Goal: Complete application form

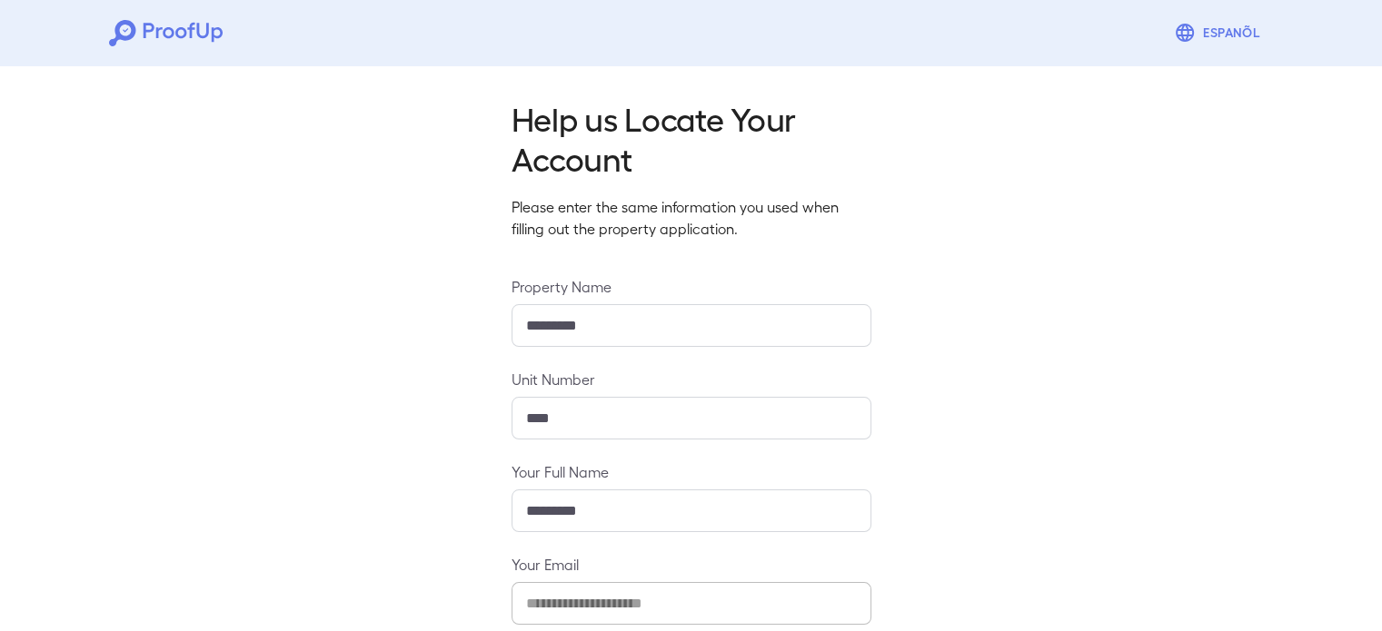
scroll to position [191, 0]
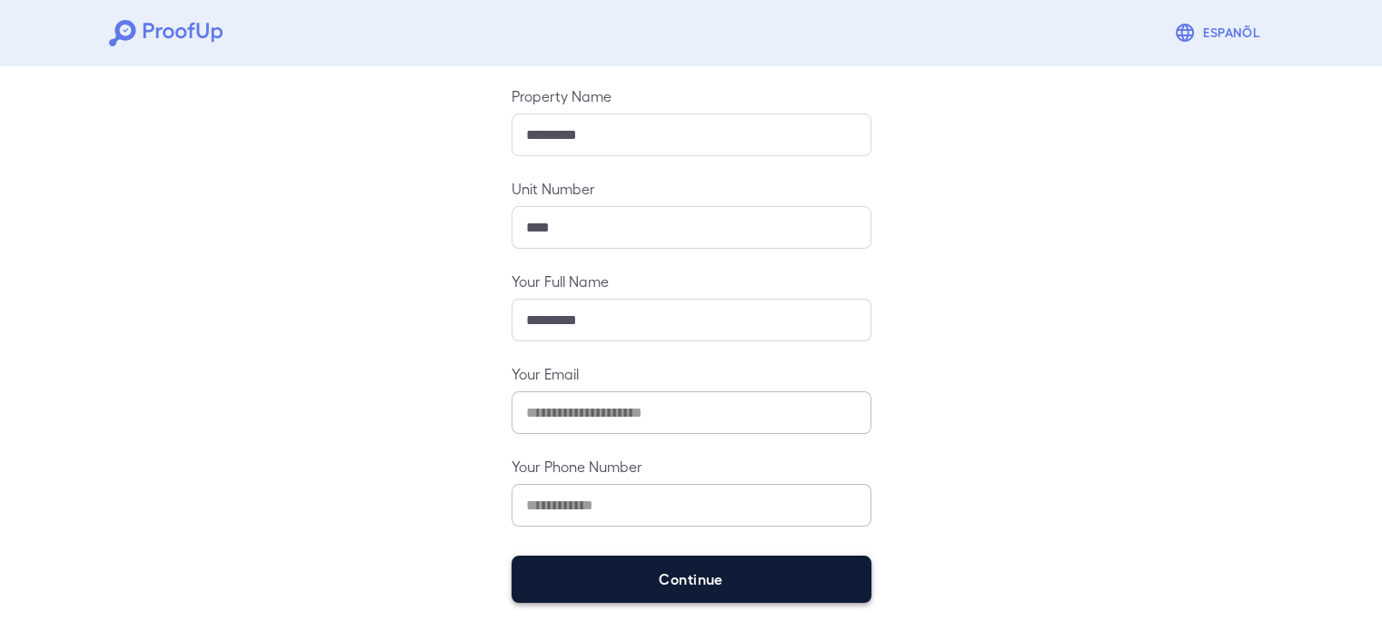
click at [629, 591] on button "Continue" at bounding box center [691, 579] width 360 height 47
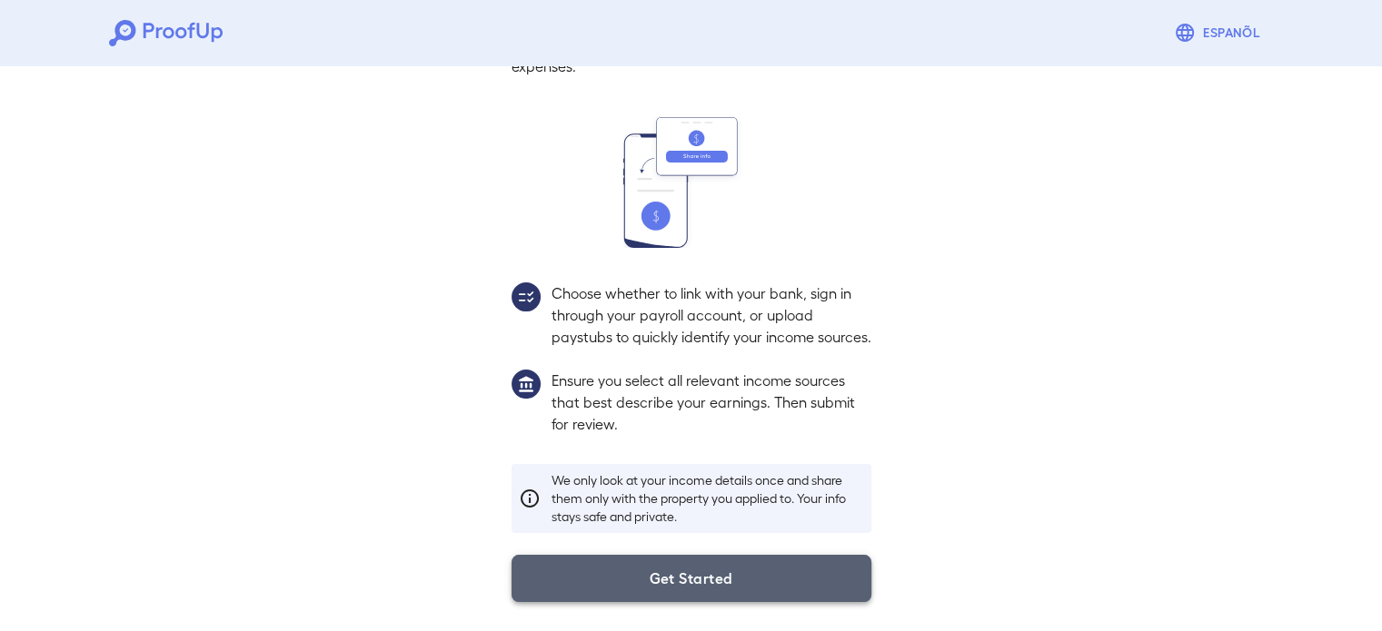
click at [590, 571] on button "Get Started" at bounding box center [691, 578] width 360 height 47
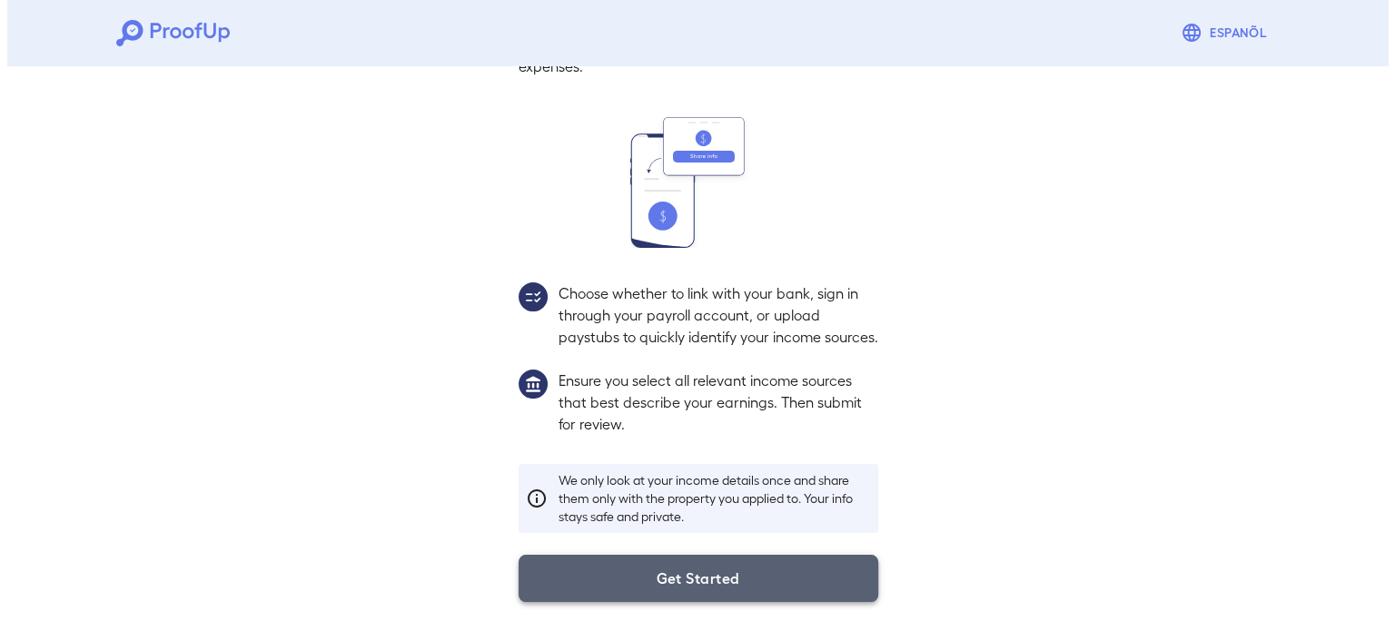
scroll to position [62, 0]
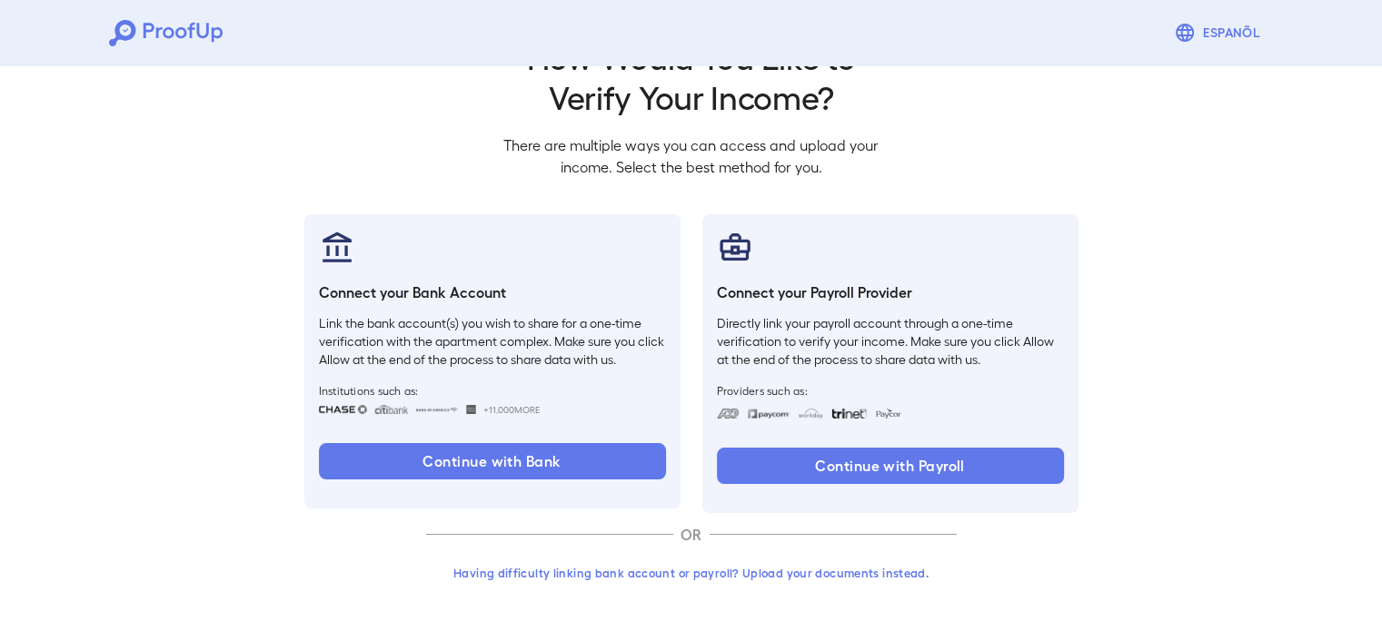
click at [598, 573] on button "Having difficulty linking bank account or payroll? Upload your documents instea…" at bounding box center [691, 573] width 531 height 33
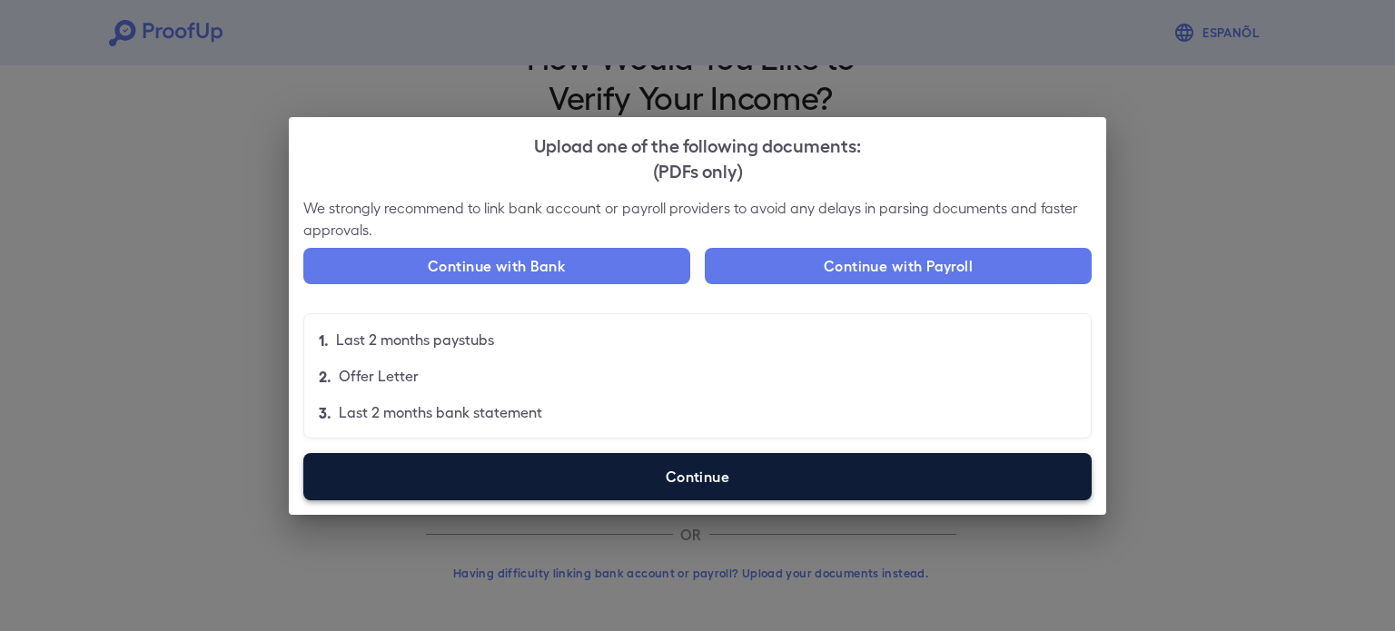
click at [566, 459] on label "Continue" at bounding box center [697, 476] width 789 height 47
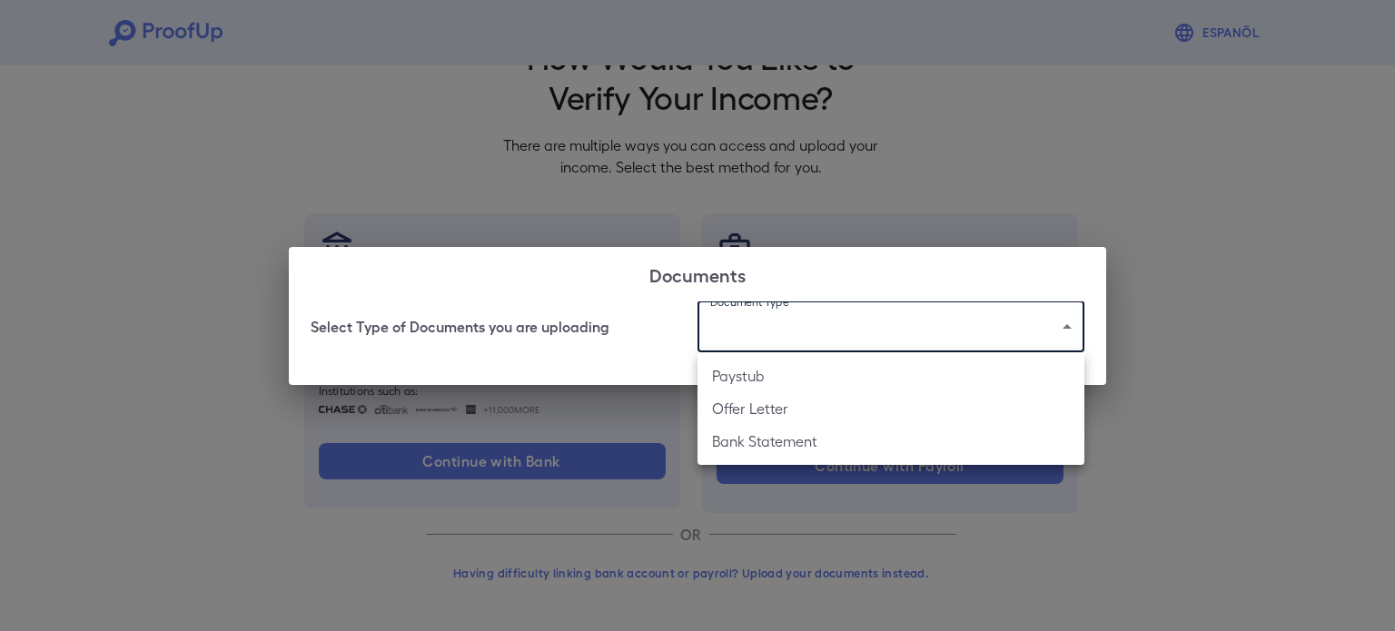
click at [732, 314] on body "Espanõl Go back How Would You Like to Verify Your Income? There are multiple wa…" at bounding box center [697, 285] width 1395 height 694
click at [774, 382] on li "Paystub" at bounding box center [891, 376] width 387 height 33
type input "*******"
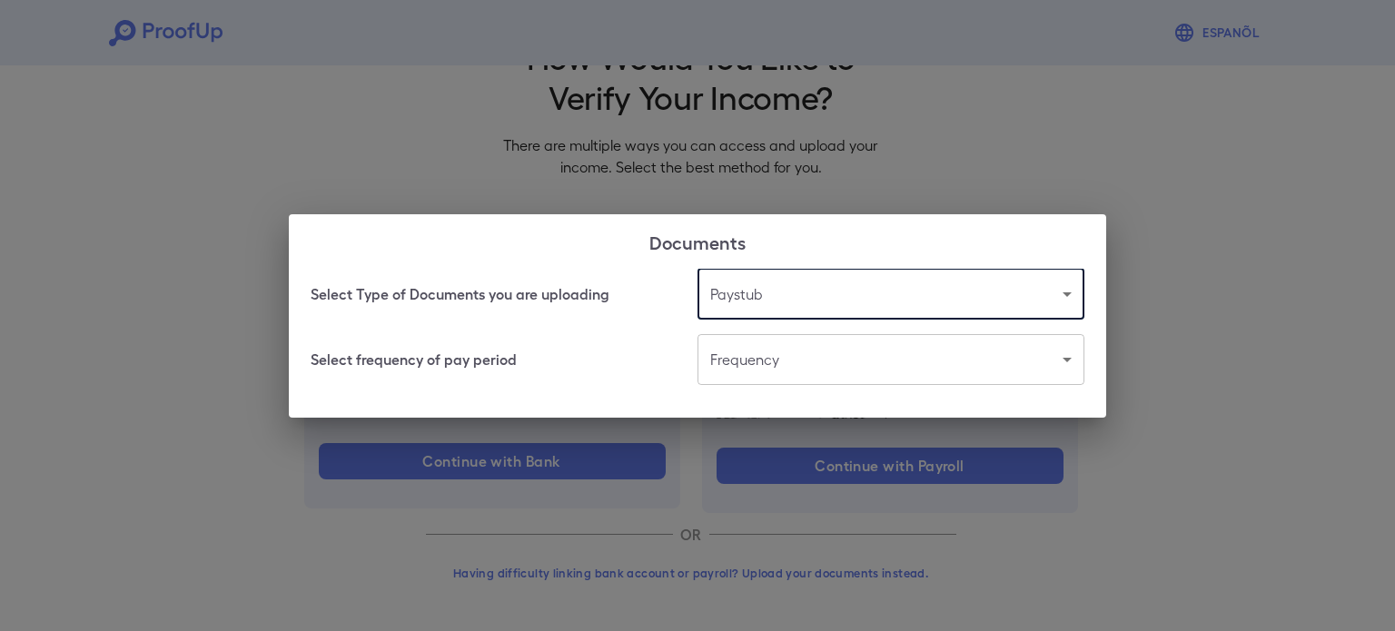
click at [791, 354] on body "Espanõl Go back How Would You Like to Verify Your Income? There are multiple wa…" at bounding box center [697, 285] width 1395 height 694
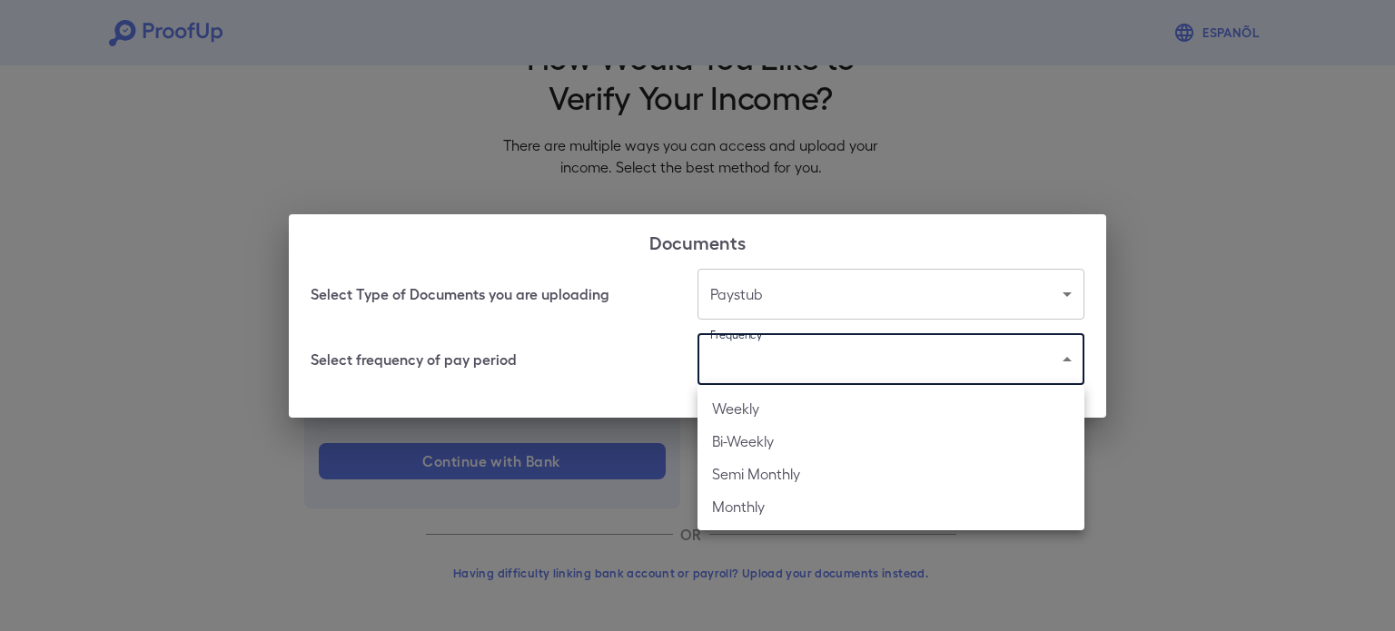
click at [791, 450] on li "Bi-Weekly" at bounding box center [891, 441] width 387 height 33
type input "*********"
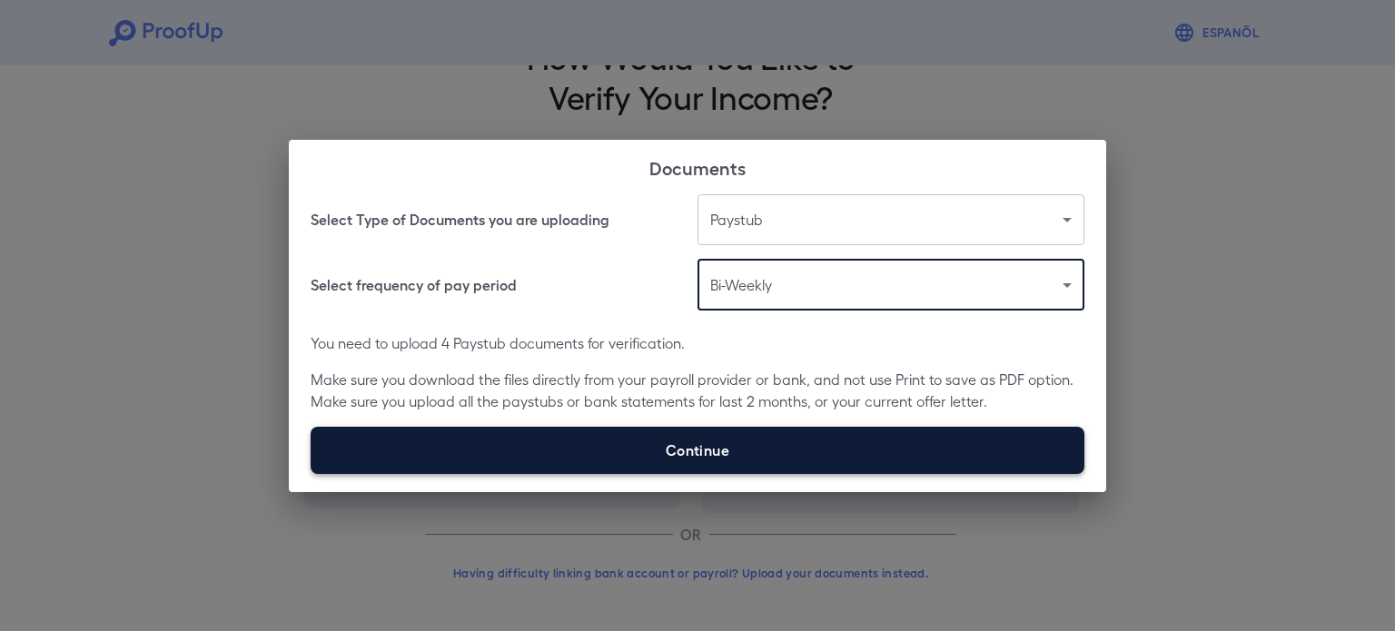
click at [785, 458] on label "Continue" at bounding box center [698, 450] width 774 height 47
click at [312, 473] on input "Continue" at bounding box center [311, 473] width 1 height 1
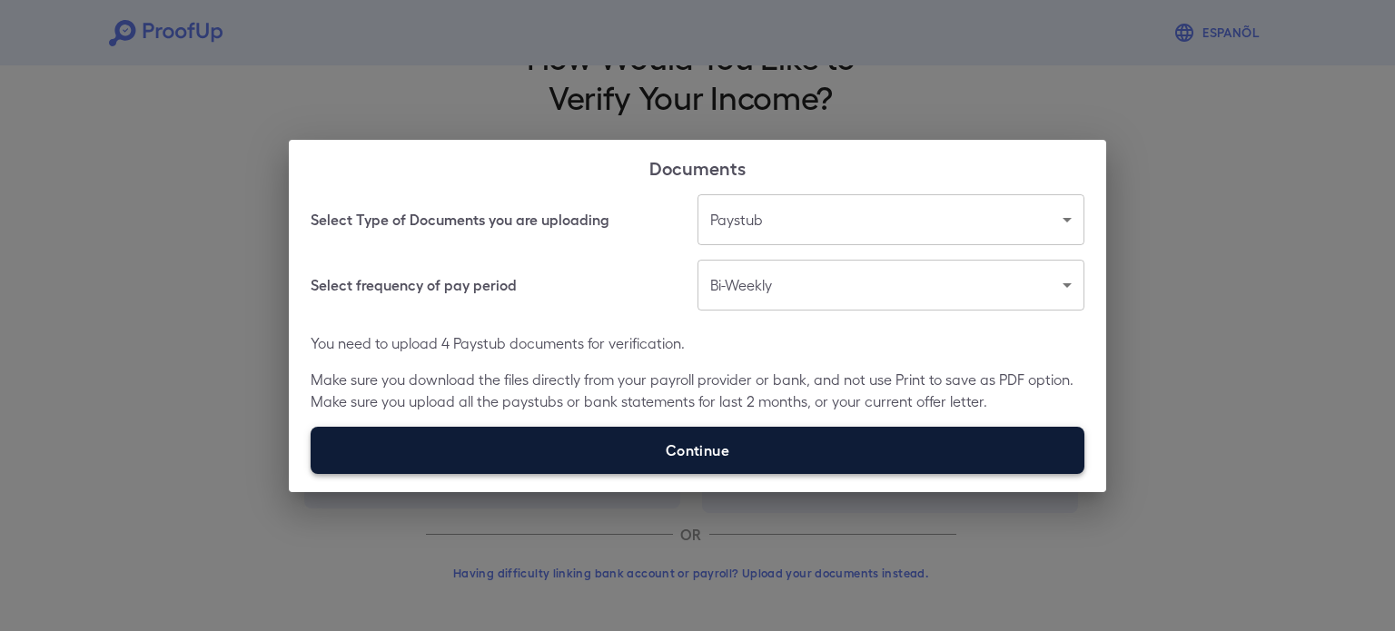
type input "**********"
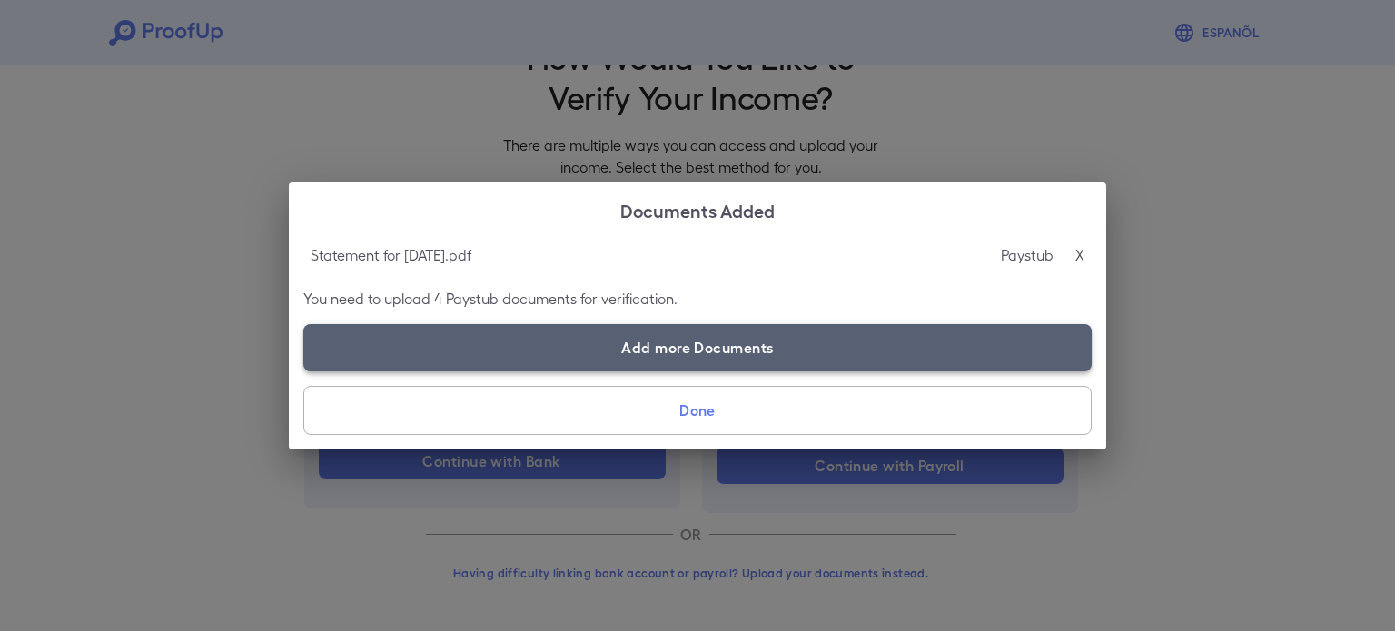
click at [664, 357] on label "Add more Documents" at bounding box center [697, 347] width 789 height 47
click at [304, 371] on input "Add more Documents" at bounding box center [303, 371] width 1 height 1
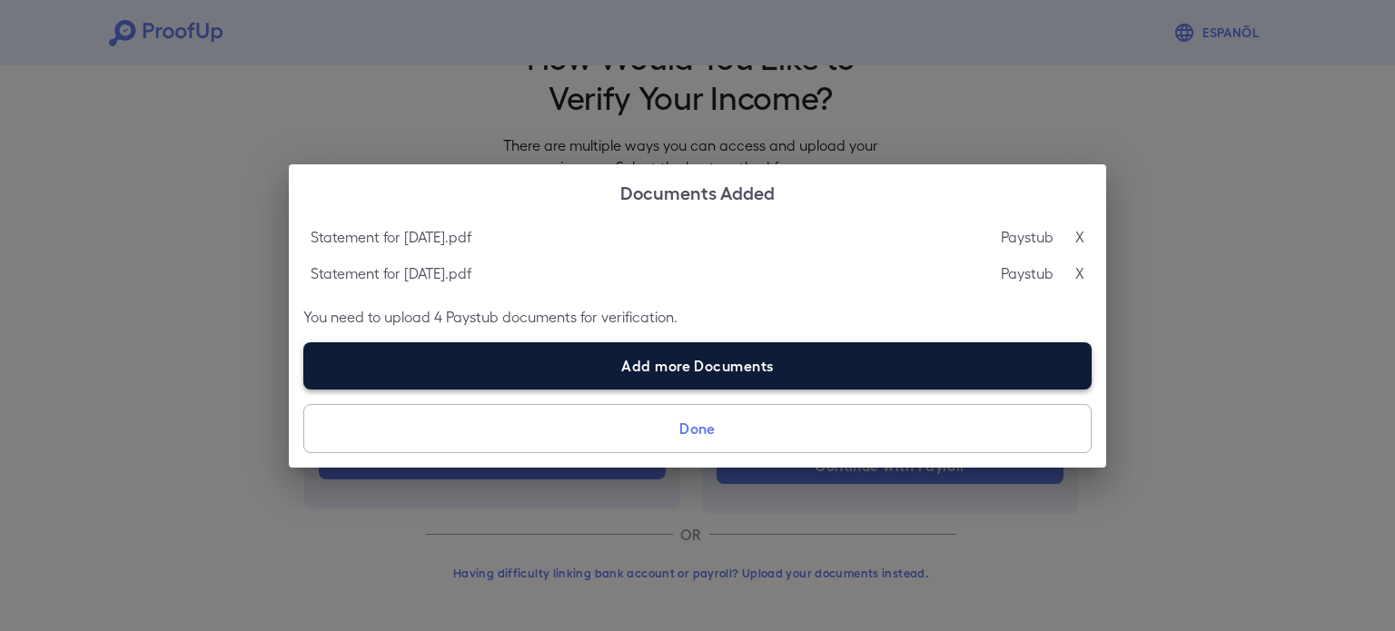
click at [615, 357] on label "Add more Documents" at bounding box center [697, 365] width 789 height 47
click at [304, 389] on input "Add more Documents" at bounding box center [303, 389] width 1 height 1
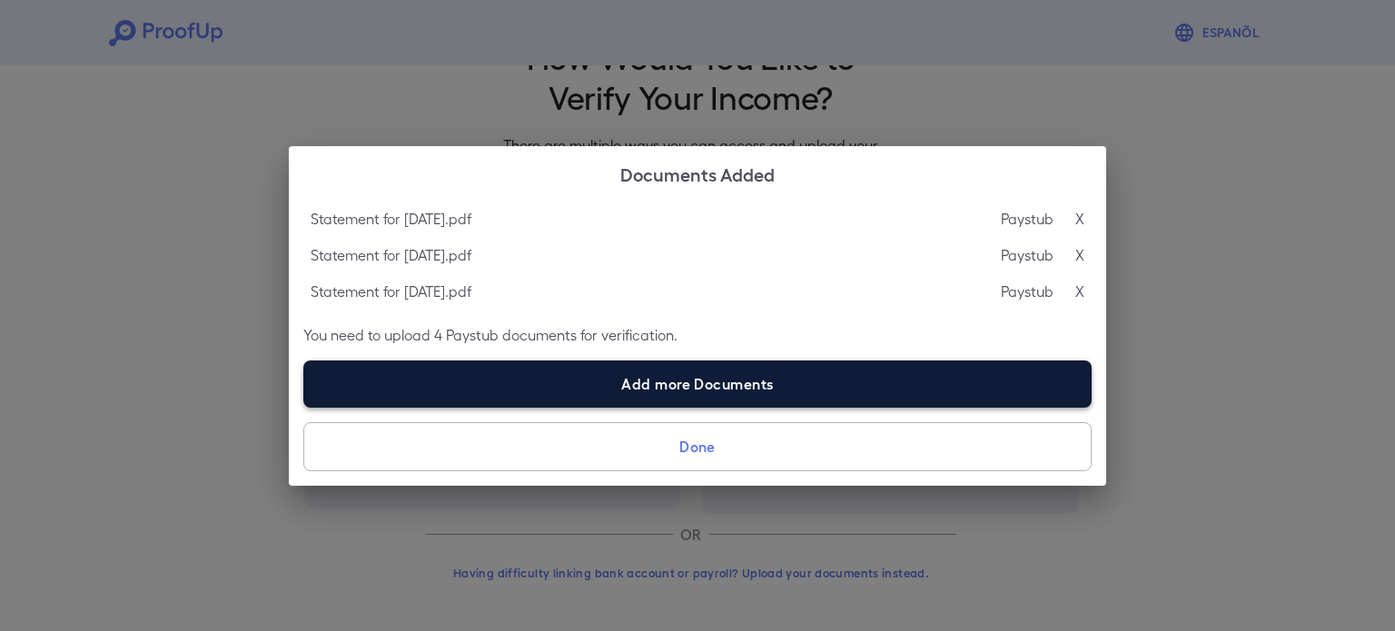
click at [552, 391] on label "Add more Documents" at bounding box center [697, 384] width 789 height 47
click at [304, 407] on input "Add more Documents" at bounding box center [303, 407] width 1 height 1
type input "**********"
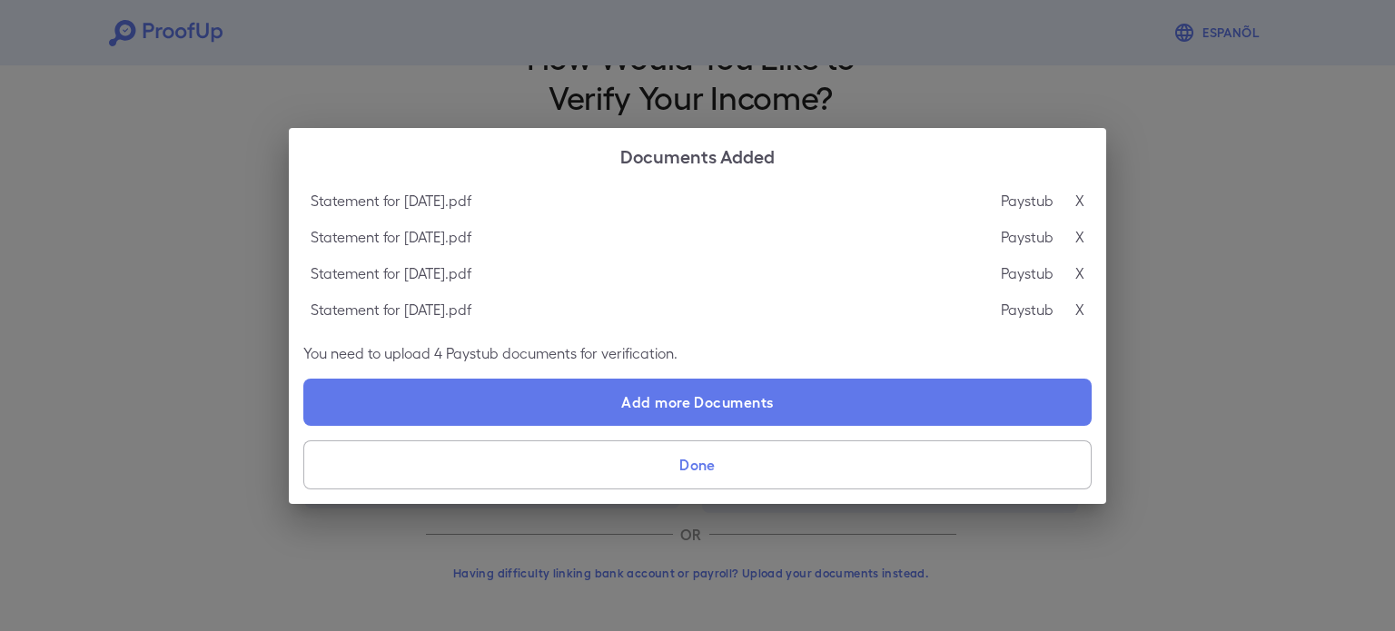
click at [513, 468] on button "Done" at bounding box center [697, 465] width 789 height 49
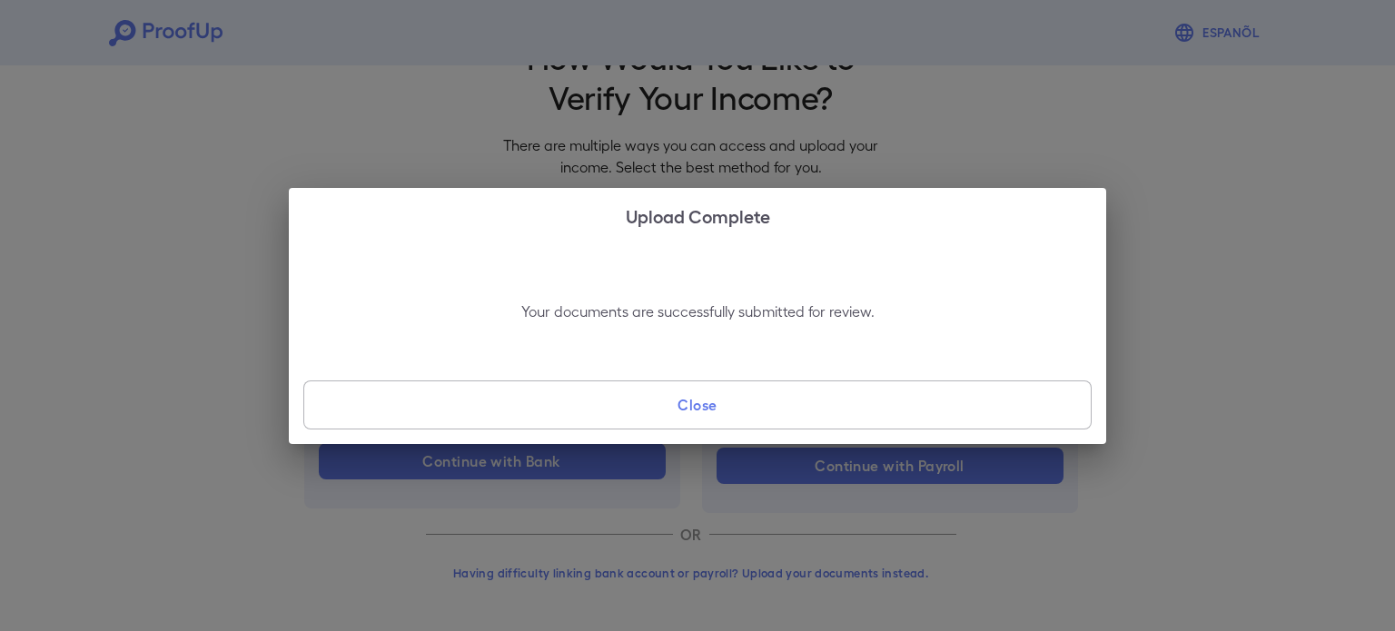
click at [508, 409] on button "Close" at bounding box center [697, 405] width 789 height 49
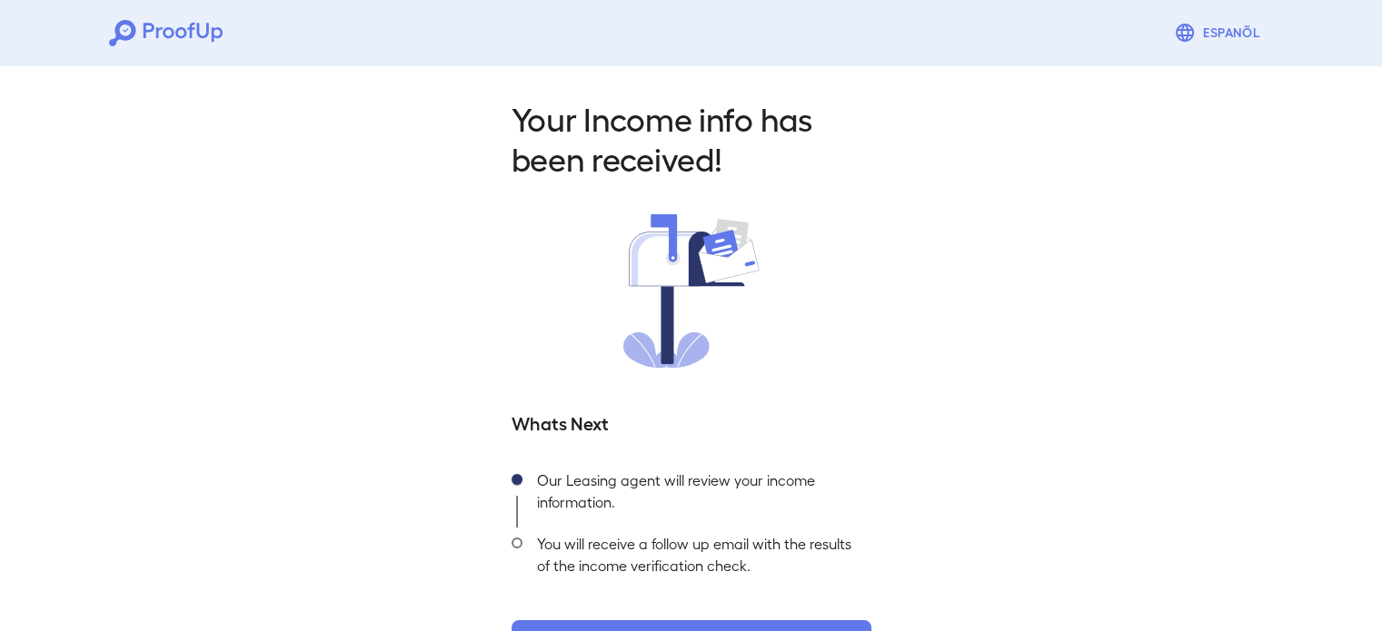
scroll to position [64, 0]
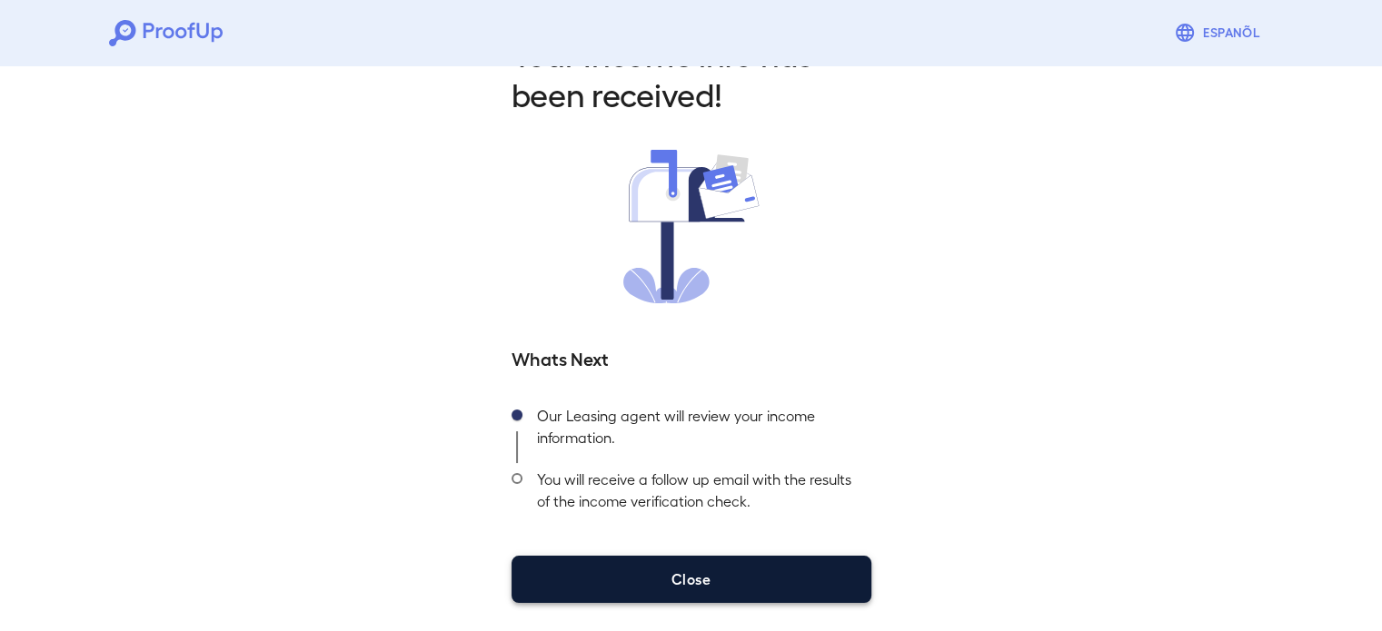
click at [641, 568] on button "Close" at bounding box center [691, 579] width 360 height 47
click at [633, 570] on button "Close" at bounding box center [691, 579] width 360 height 47
click at [746, 556] on button "Close" at bounding box center [691, 579] width 360 height 47
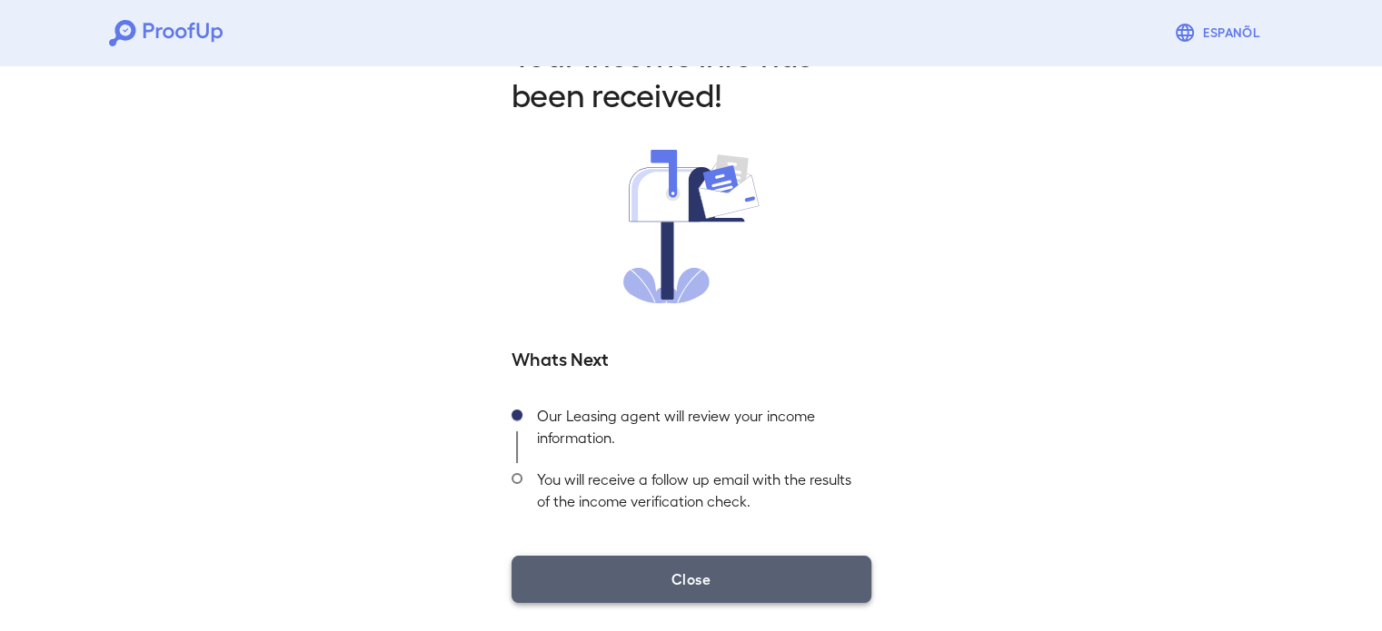
click at [739, 570] on button "Close" at bounding box center [691, 579] width 360 height 47
click at [647, 597] on button "Close" at bounding box center [691, 579] width 360 height 47
